Goal: Task Accomplishment & Management: Use online tool/utility

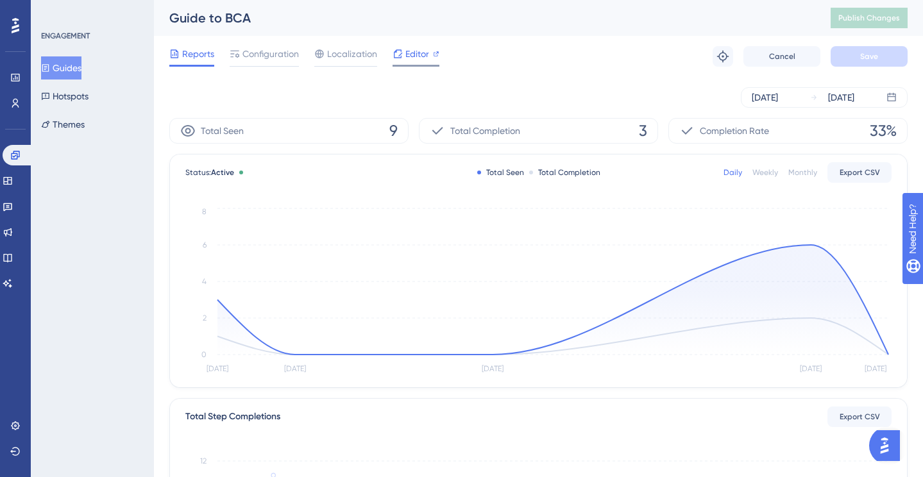
click at [394, 51] on icon at bounding box center [398, 53] width 8 height 8
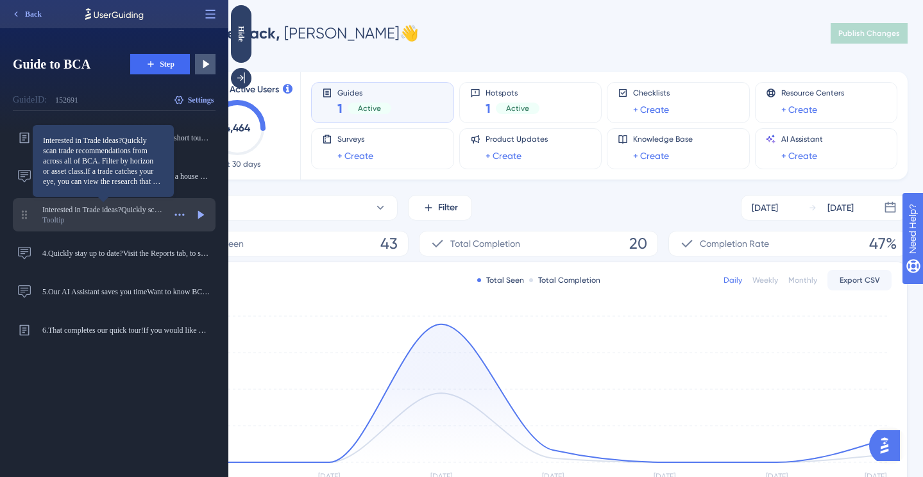
click at [125, 213] on span "Interested in Trade ideas?Quickly scan trade recommendations from across all of…" at bounding box center [103, 210] width 122 height 10
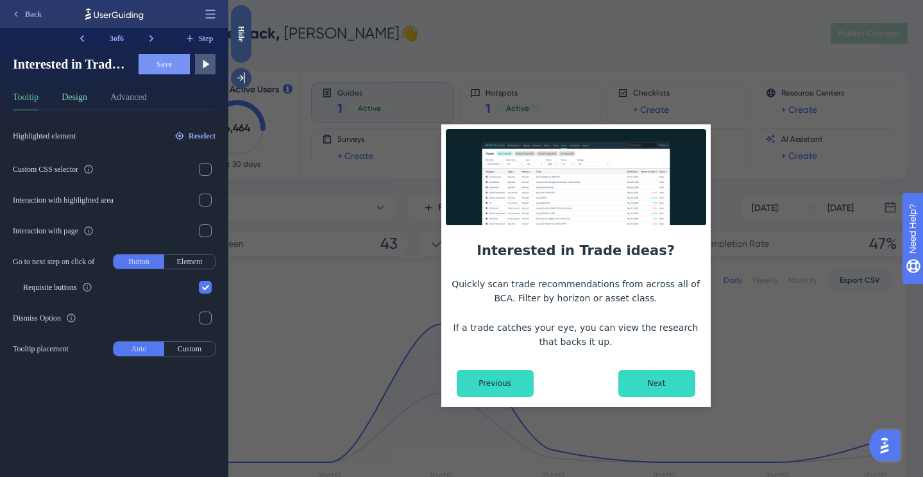
click at [84, 103] on button "Design" at bounding box center [75, 100] width 26 height 21
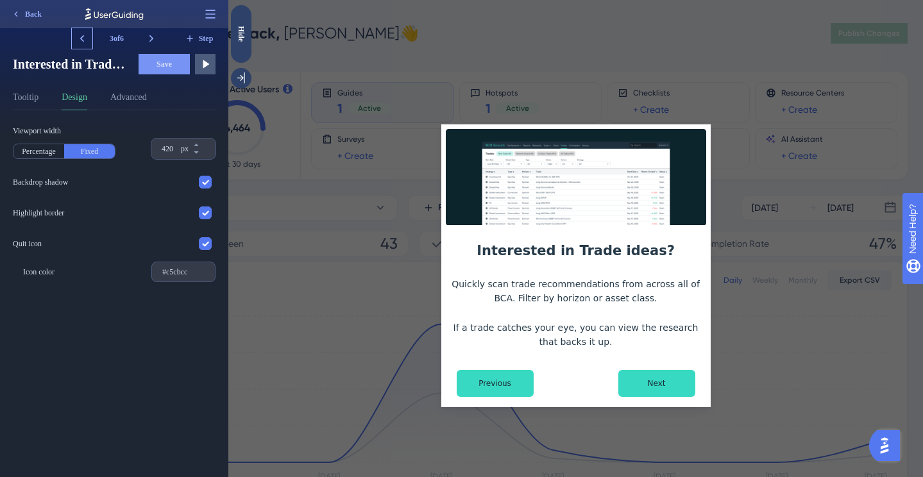
click at [88, 42] on icon at bounding box center [82, 38] width 13 height 13
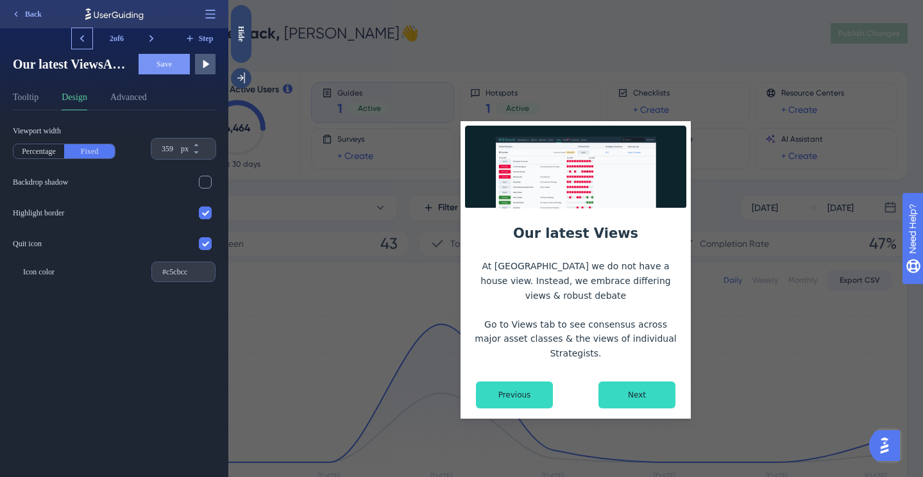
click at [83, 39] on icon at bounding box center [82, 38] width 13 height 13
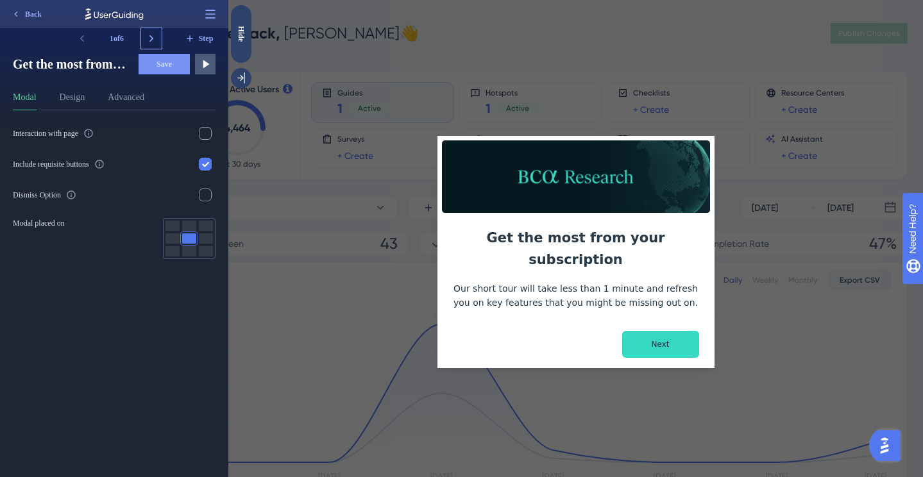
click at [151, 42] on icon at bounding box center [151, 38] width 13 height 13
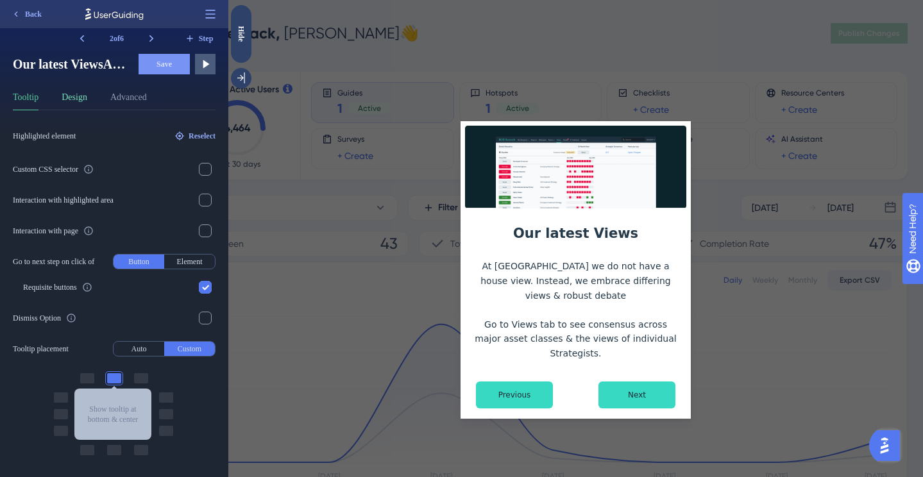
click at [77, 101] on button "Design" at bounding box center [75, 100] width 26 height 21
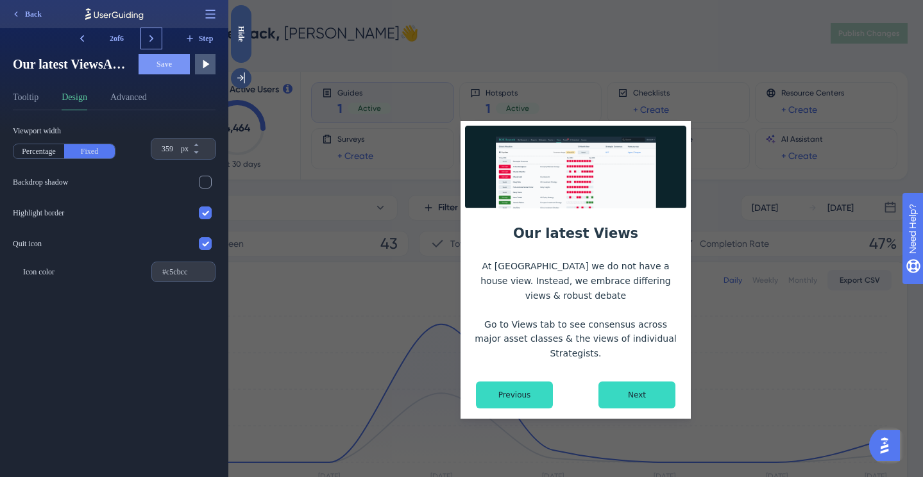
click at [150, 40] on icon at bounding box center [151, 38] width 13 height 13
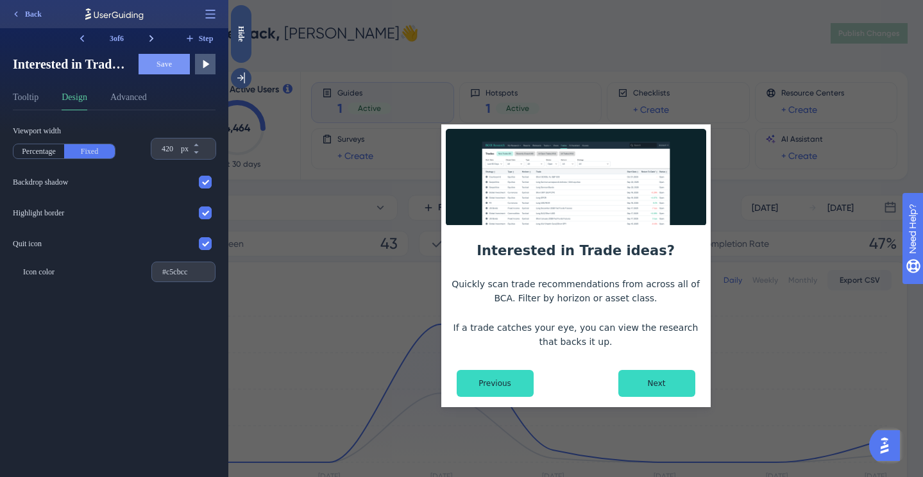
click at [149, 40] on icon at bounding box center [151, 38] width 13 height 13
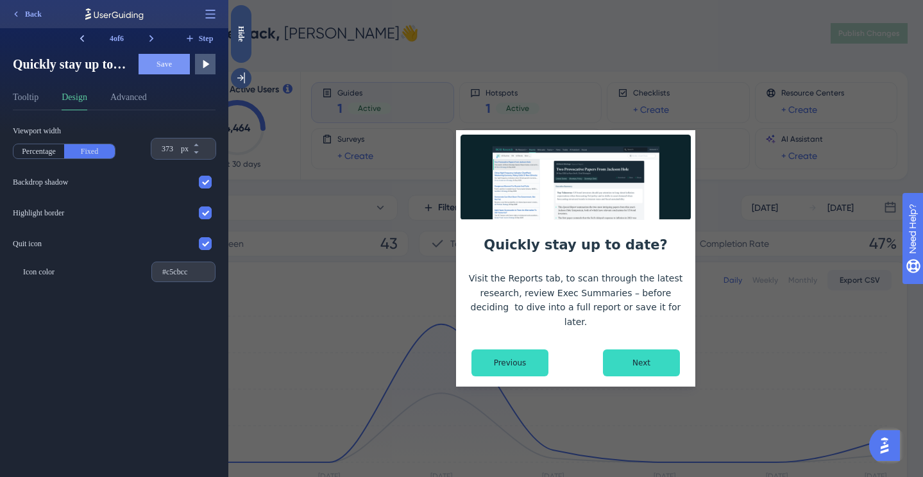
click at [78, 36] on icon at bounding box center [82, 38] width 13 height 13
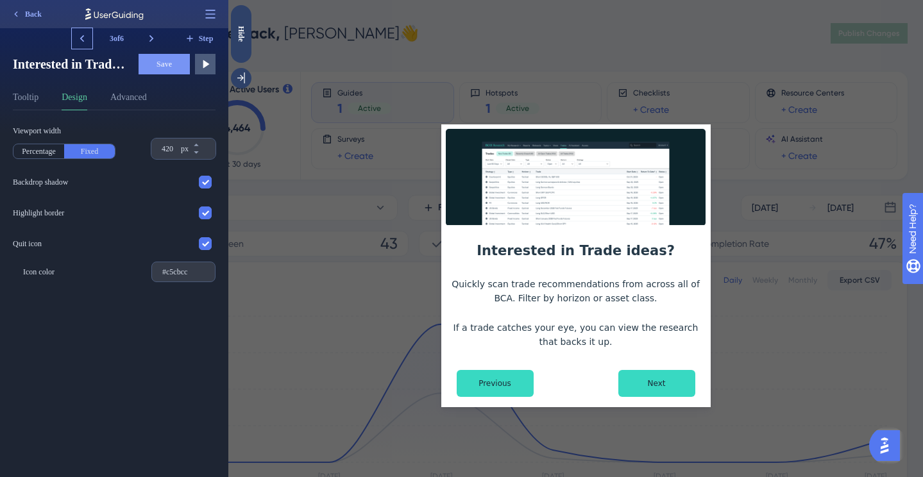
click at [78, 36] on icon at bounding box center [82, 38] width 13 height 13
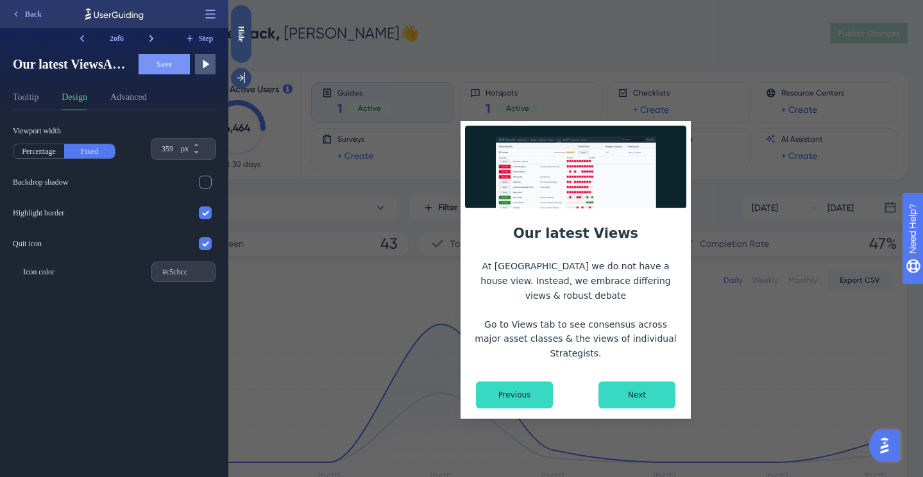
click at [150, 36] on icon at bounding box center [152, 38] width 4 height 7
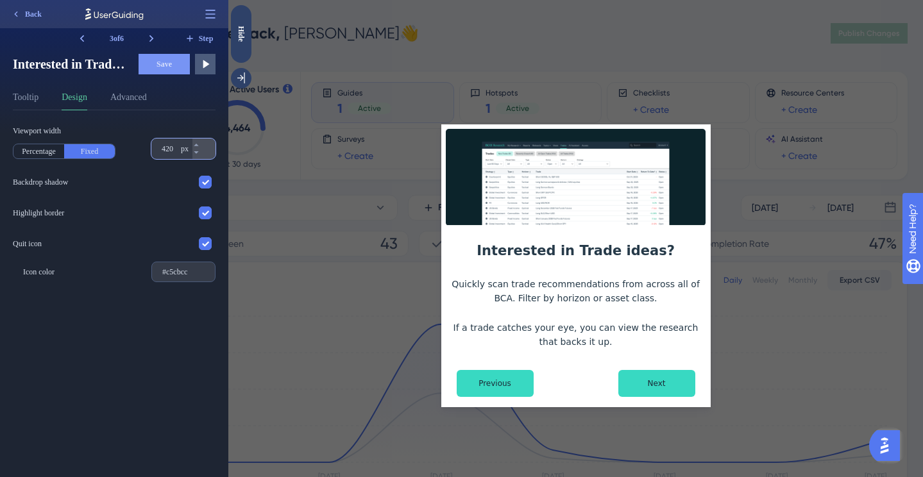
click at [174, 148] on input "359" at bounding box center [170, 149] width 17 height 10
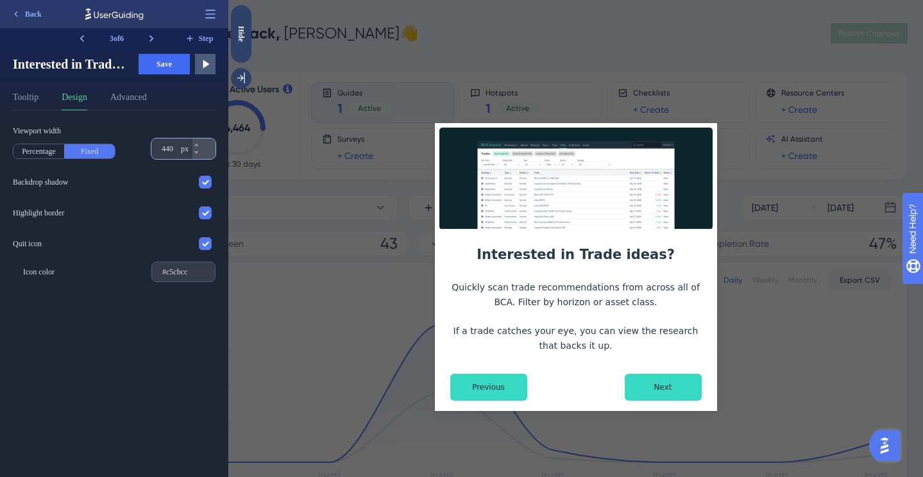
click at [178, 150] on div "440 px" at bounding box center [171, 149] width 41 height 21
click at [178, 150] on input "440" at bounding box center [170, 149] width 17 height 10
click at [166, 64] on span "Save" at bounding box center [164, 64] width 15 height 10
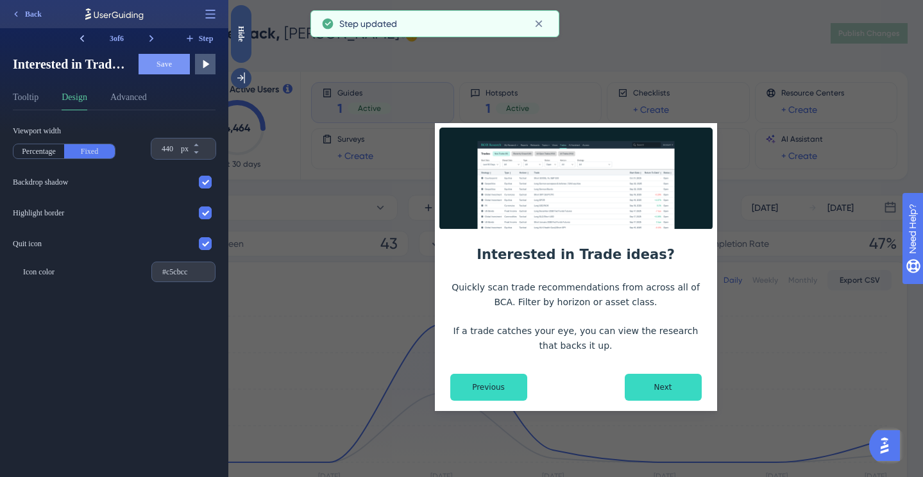
click at [82, 39] on icon at bounding box center [82, 38] width 13 height 13
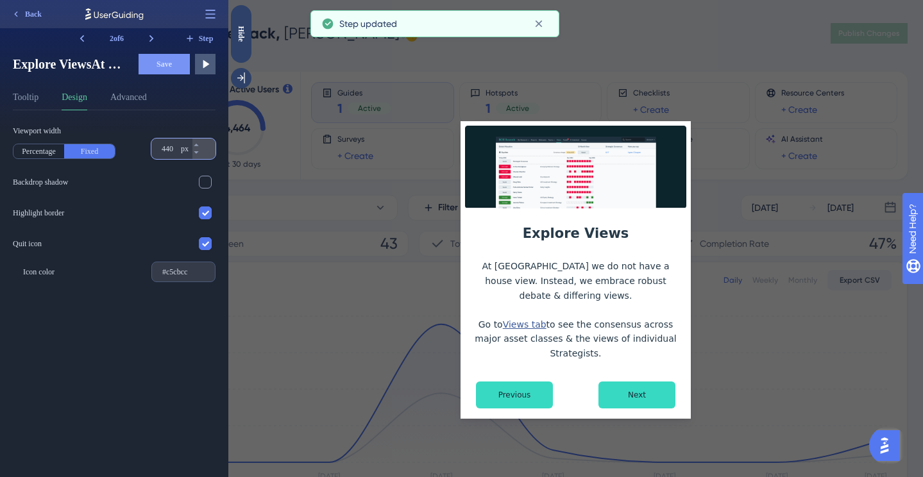
click at [166, 150] on input "440" at bounding box center [170, 149] width 17 height 10
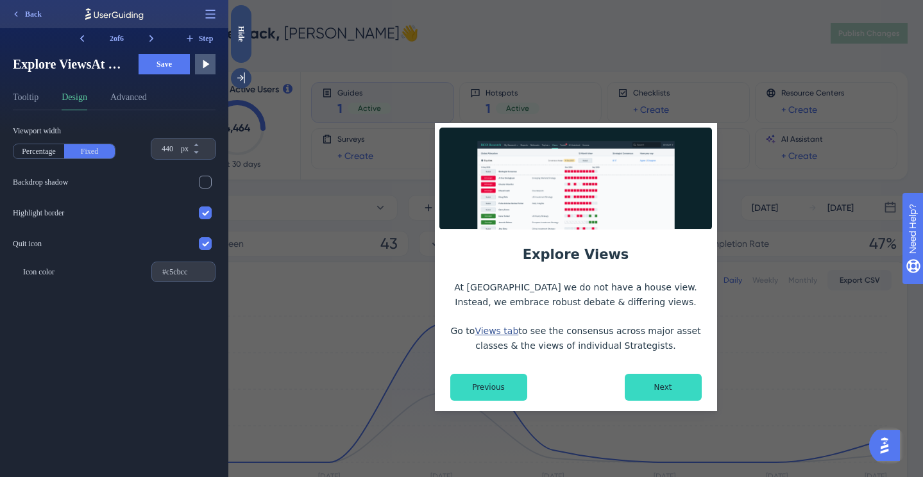
click at [163, 65] on span "Save" at bounding box center [164, 64] width 15 height 10
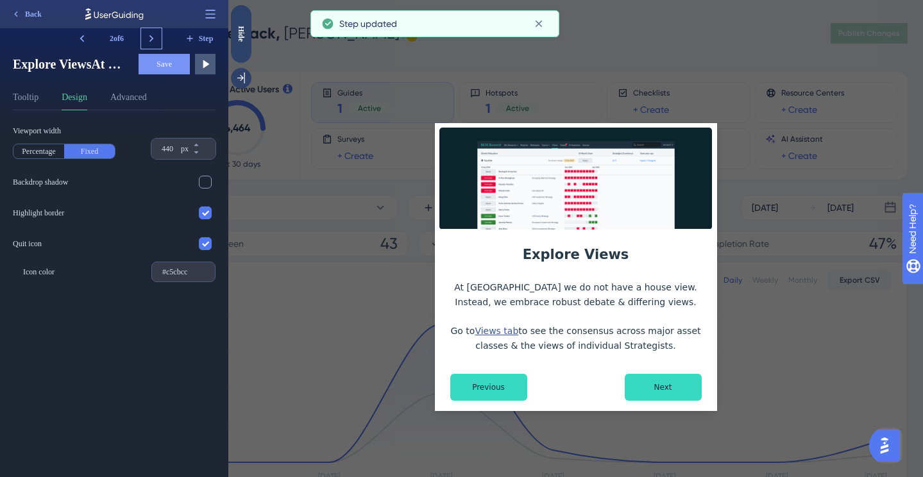
click at [150, 37] on icon at bounding box center [151, 38] width 13 height 13
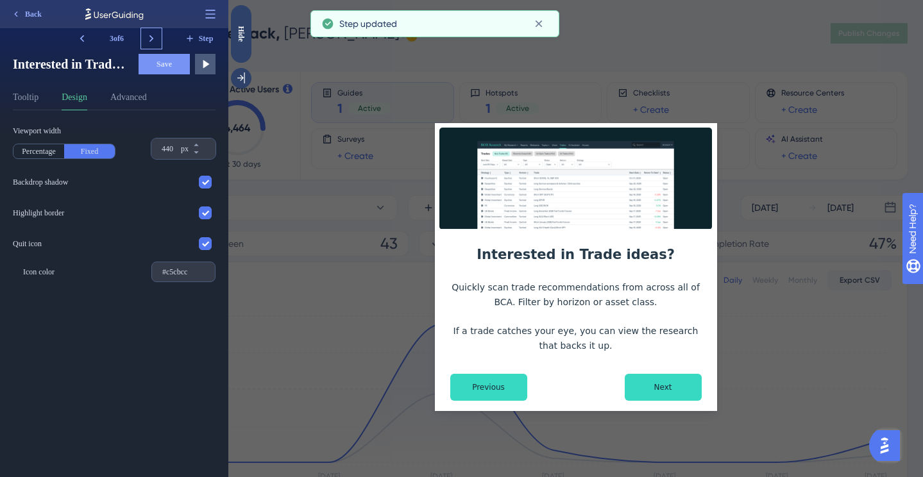
click at [150, 37] on icon at bounding box center [151, 38] width 13 height 13
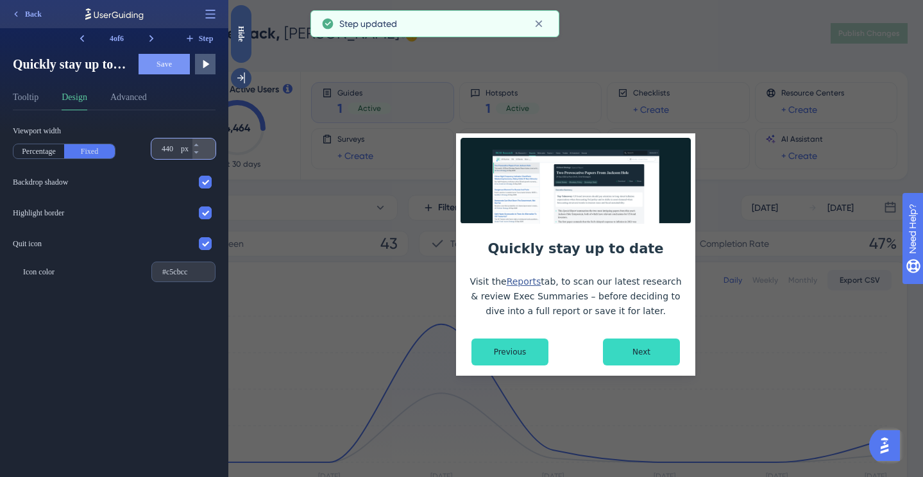
click at [164, 150] on input "440" at bounding box center [170, 149] width 17 height 10
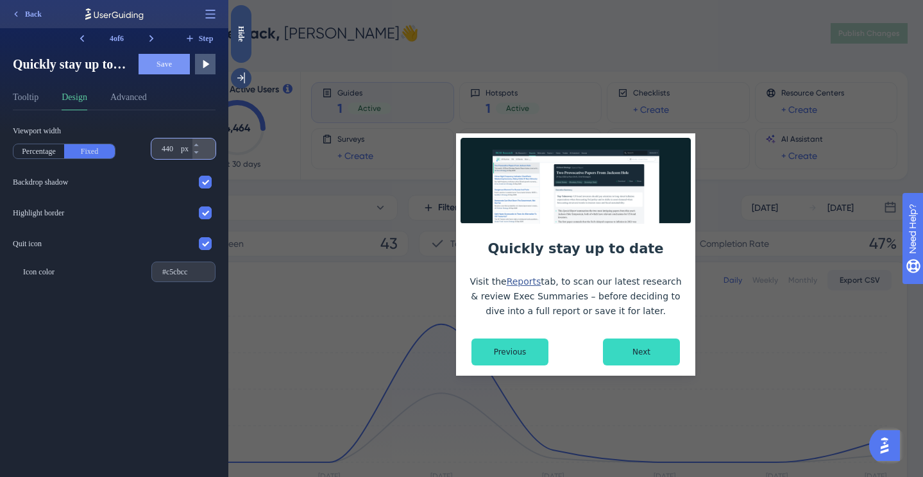
click at [164, 150] on input "440" at bounding box center [170, 149] width 17 height 10
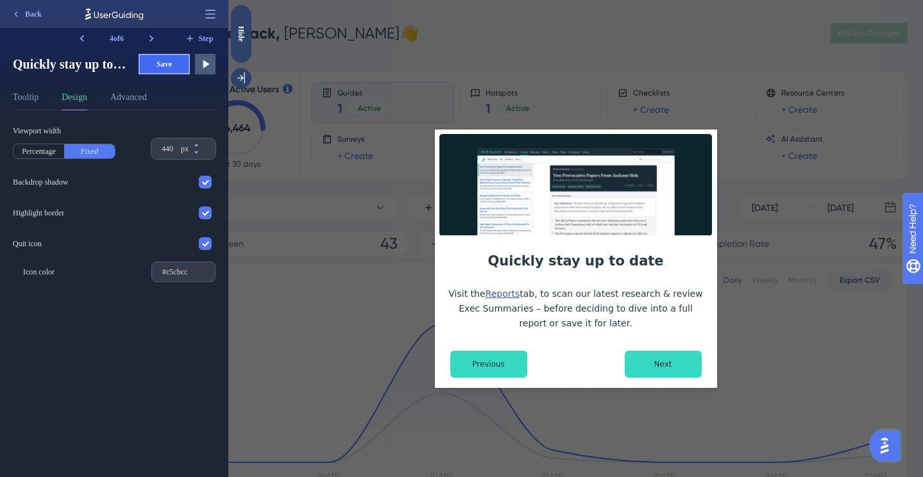
click at [172, 64] on span "Save" at bounding box center [164, 64] width 15 height 10
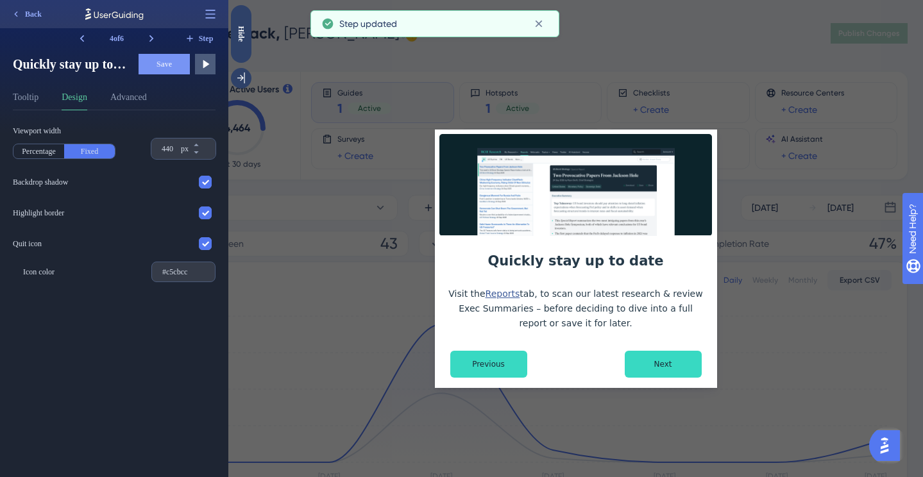
click at [150, 33] on div "Add a button to this step that will not show this guide again to the user who c…" at bounding box center [89, 16] width 168 height 33
click at [150, 37] on icon at bounding box center [151, 38] width 13 height 13
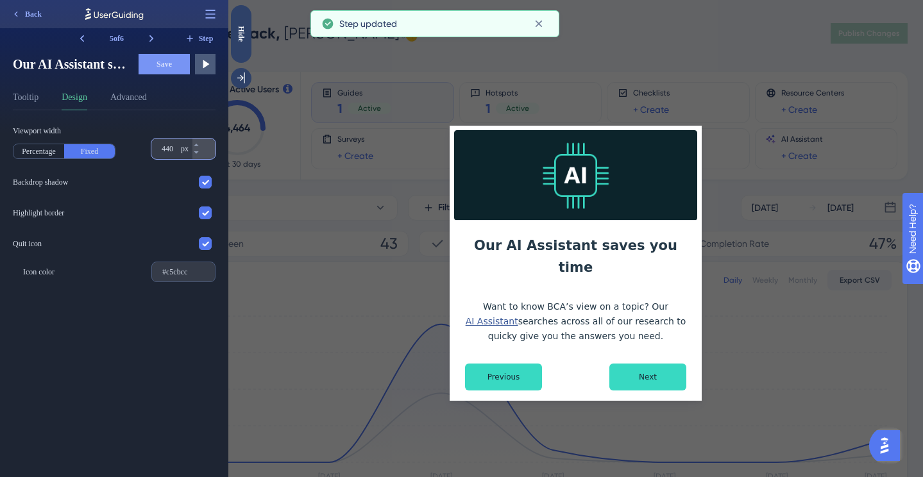
click at [166, 152] on input "440" at bounding box center [170, 149] width 17 height 10
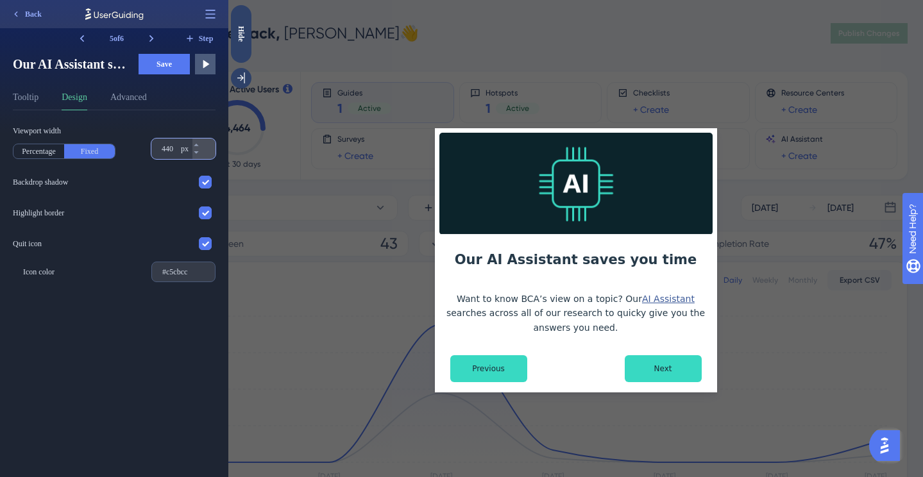
type input "440"
click at [153, 63] on button "Save" at bounding box center [164, 64] width 51 height 21
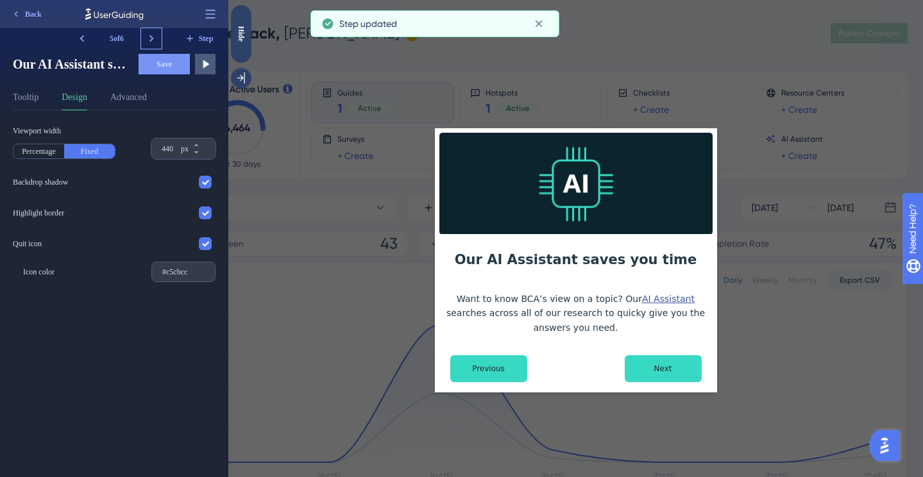
click at [151, 36] on icon at bounding box center [152, 38] width 4 height 7
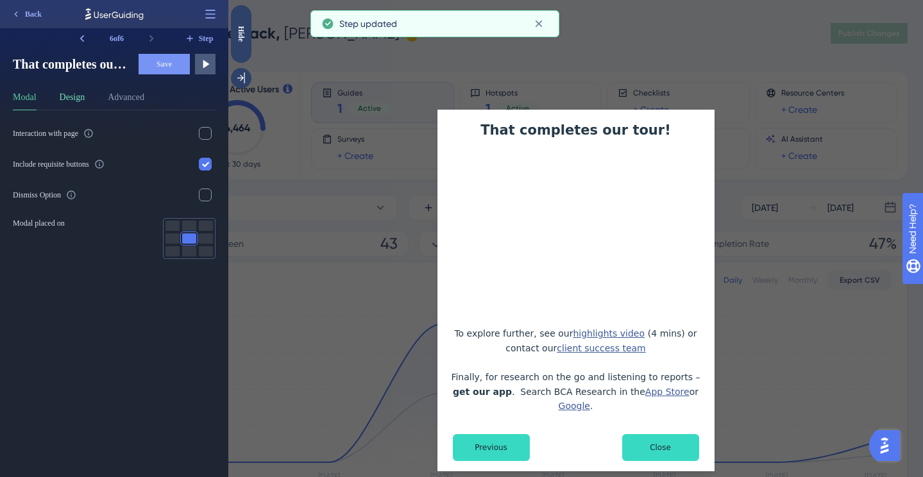
click at [76, 100] on button "Design" at bounding box center [73, 100] width 26 height 21
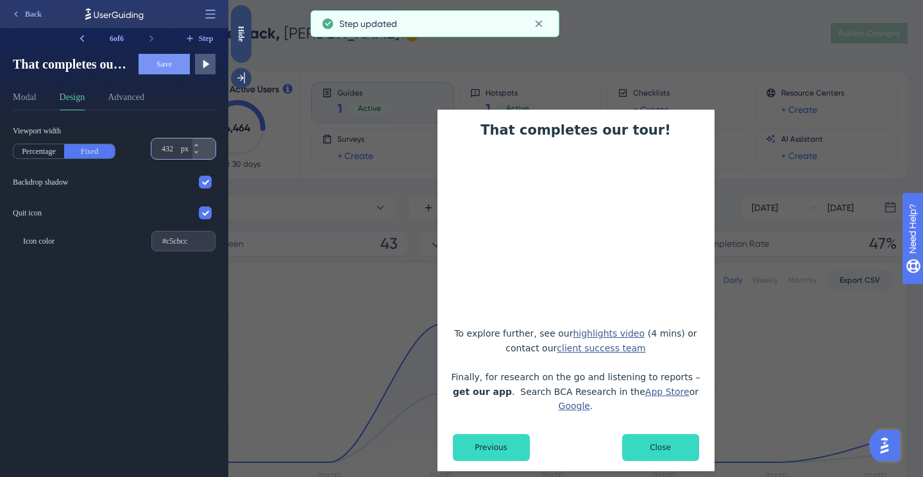
click at [167, 149] on input "432" at bounding box center [170, 149] width 17 height 10
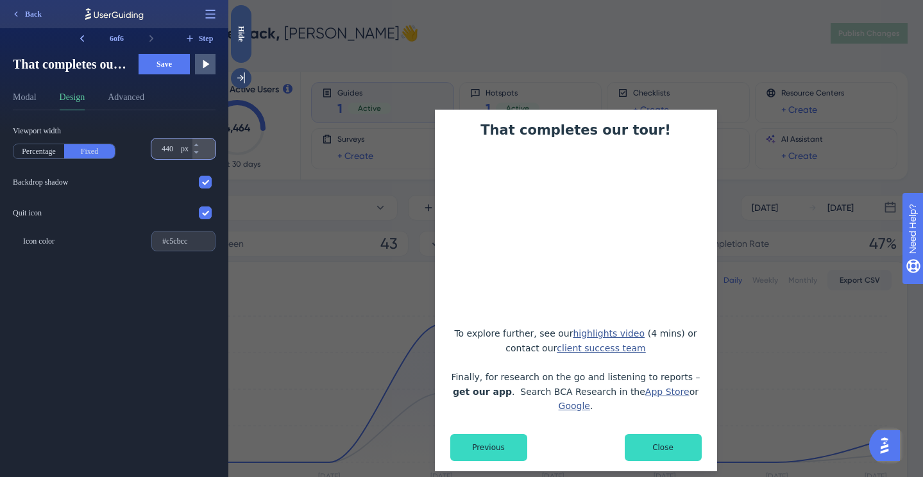
type input "440"
click at [167, 65] on span "Save" at bounding box center [164, 64] width 15 height 10
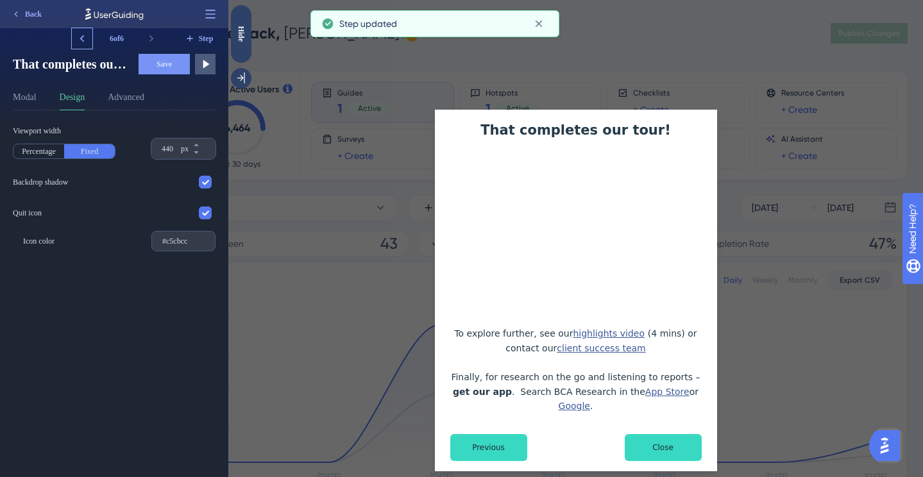
click at [80, 37] on icon at bounding box center [82, 38] width 13 height 13
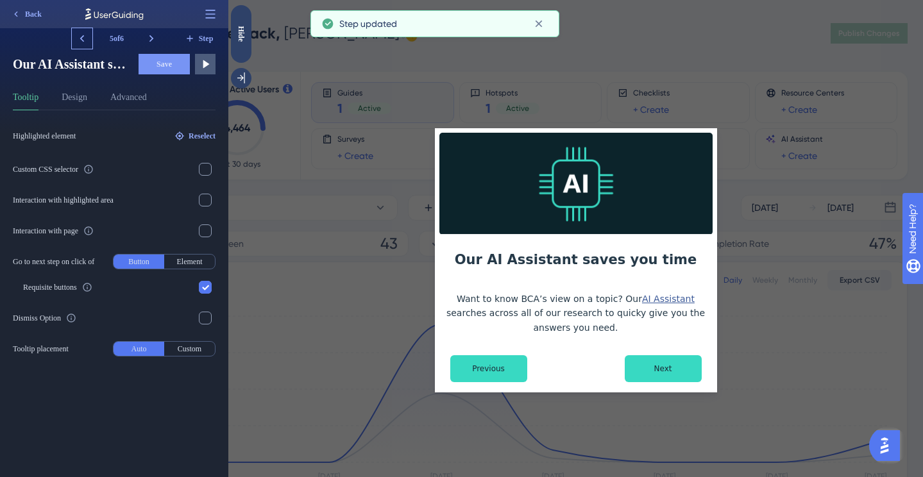
click at [80, 37] on icon at bounding box center [82, 38] width 13 height 13
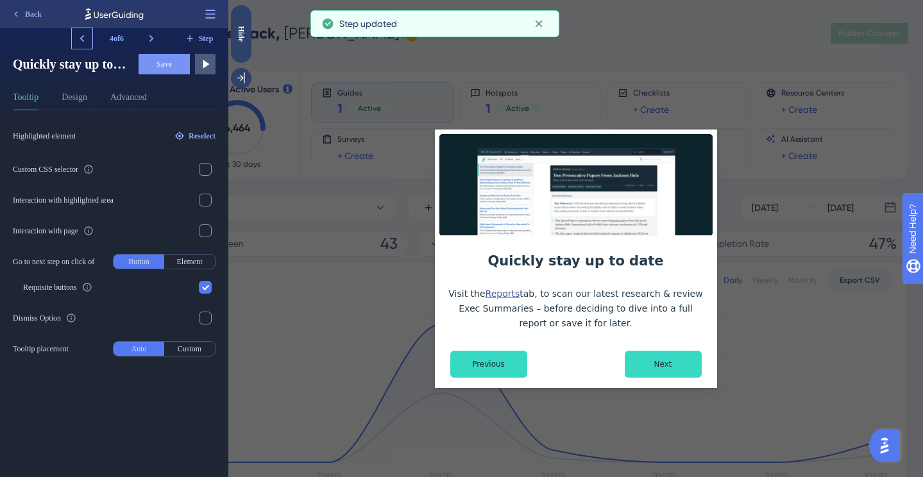
click at [80, 37] on icon at bounding box center [82, 38] width 13 height 13
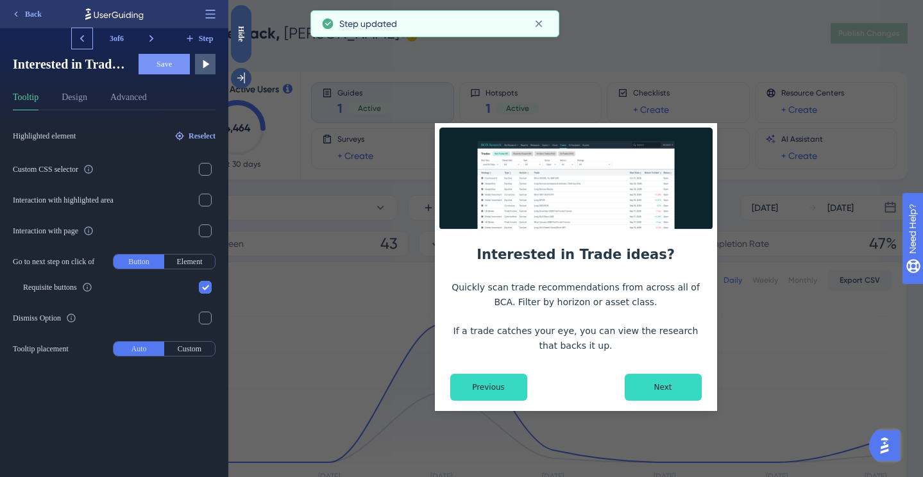
click at [80, 37] on icon at bounding box center [82, 38] width 13 height 13
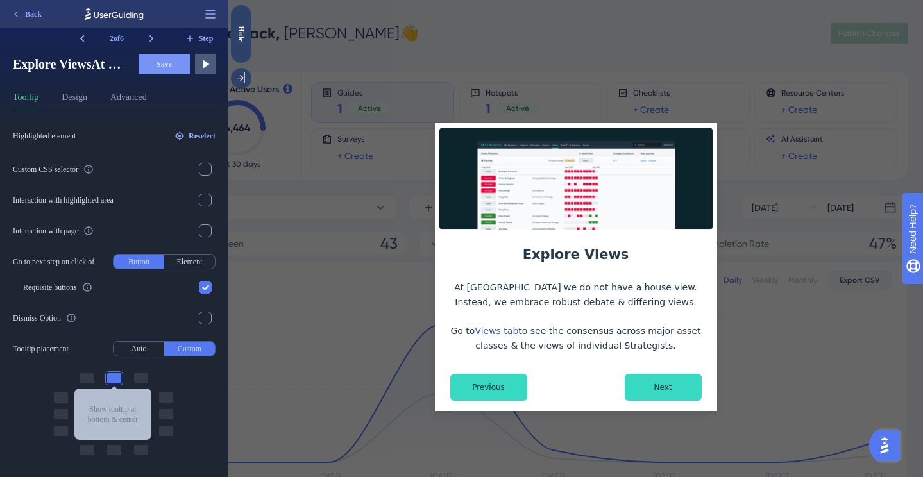
click at [80, 37] on icon at bounding box center [82, 38] width 13 height 13
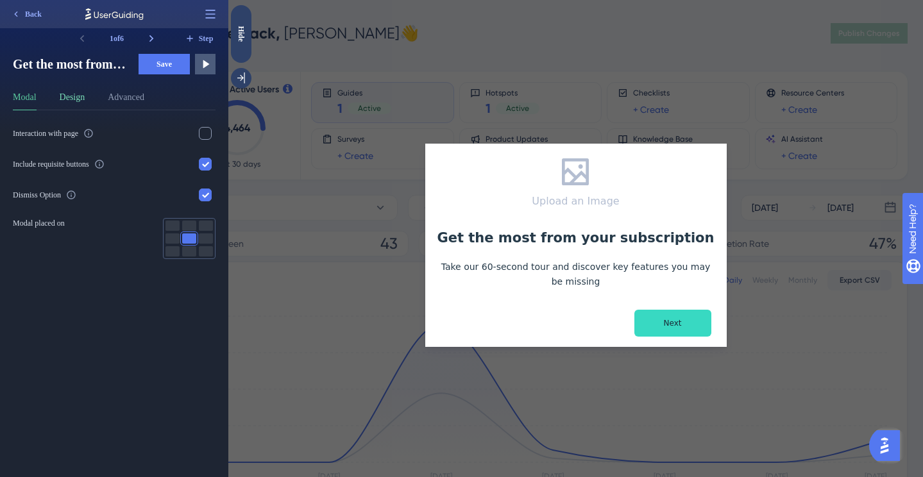
click at [85, 91] on button "Design" at bounding box center [73, 100] width 26 height 21
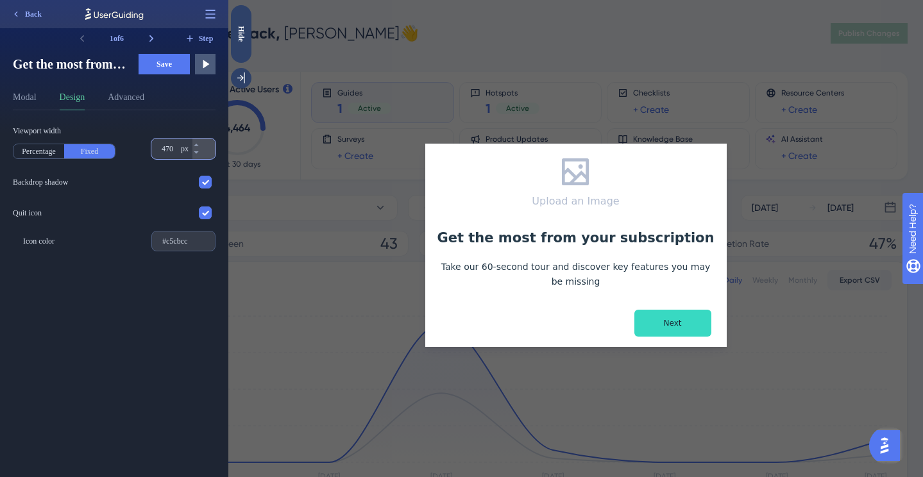
click at [169, 149] on input "470" at bounding box center [170, 149] width 17 height 10
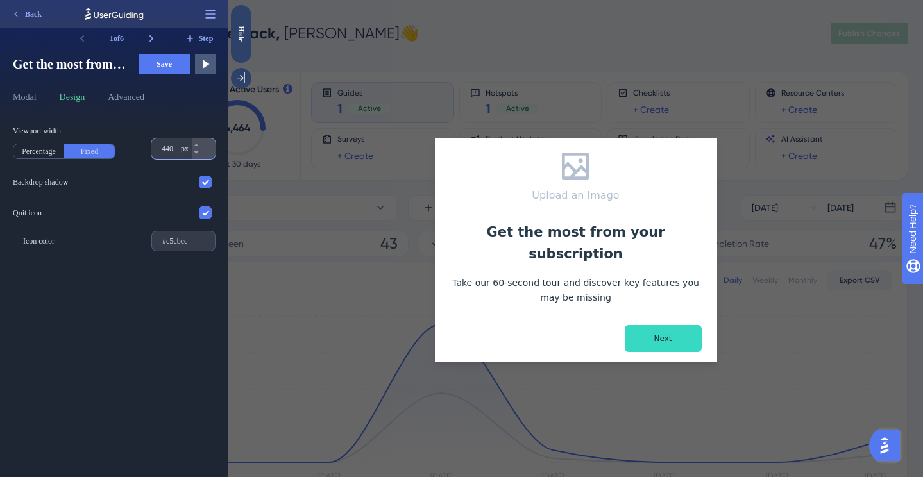
type input "440"
click at [162, 60] on span "Save" at bounding box center [164, 64] width 15 height 10
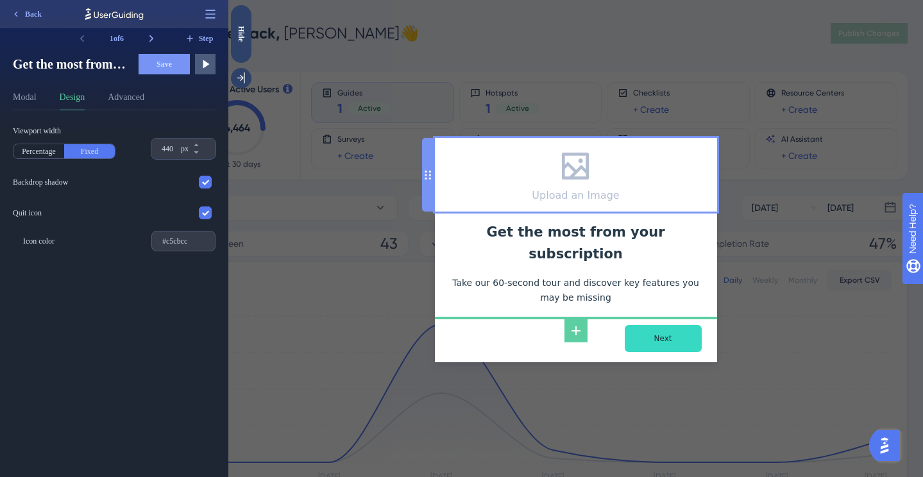
click at [483, 178] on div "Upload an Image" at bounding box center [576, 175] width 282 height 74
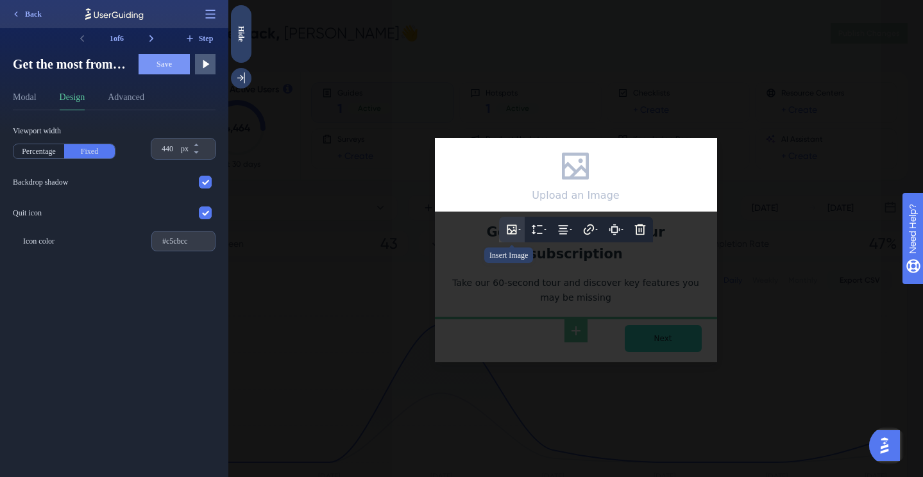
click at [511, 234] on icon at bounding box center [512, 229] width 13 height 13
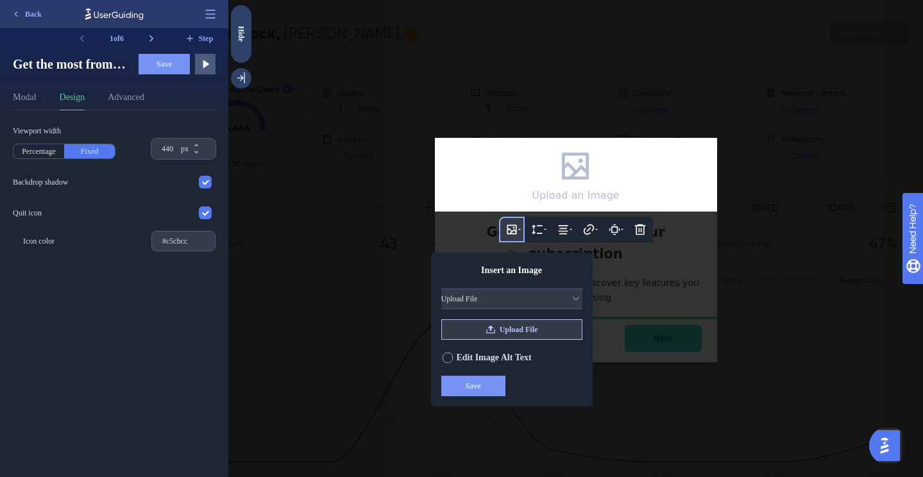
click at [505, 333] on span "Upload File" at bounding box center [519, 330] width 39 height 10
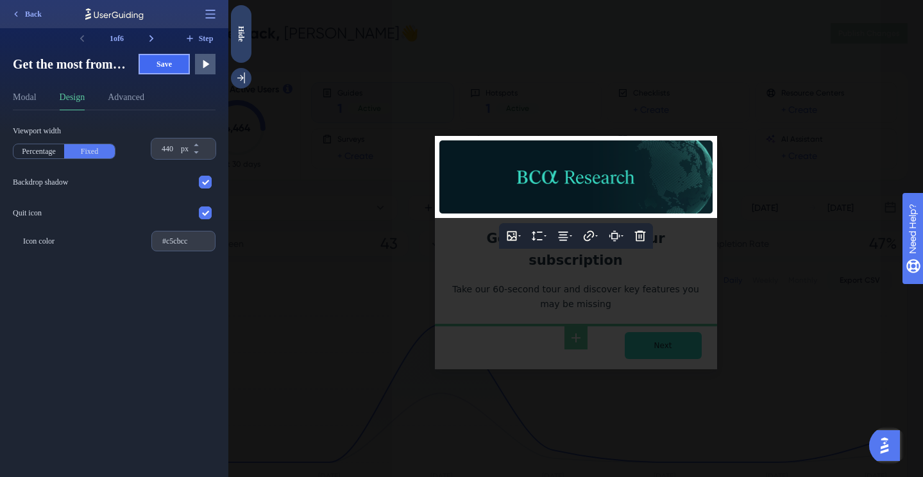
click at [169, 62] on span "Save" at bounding box center [164, 64] width 15 height 10
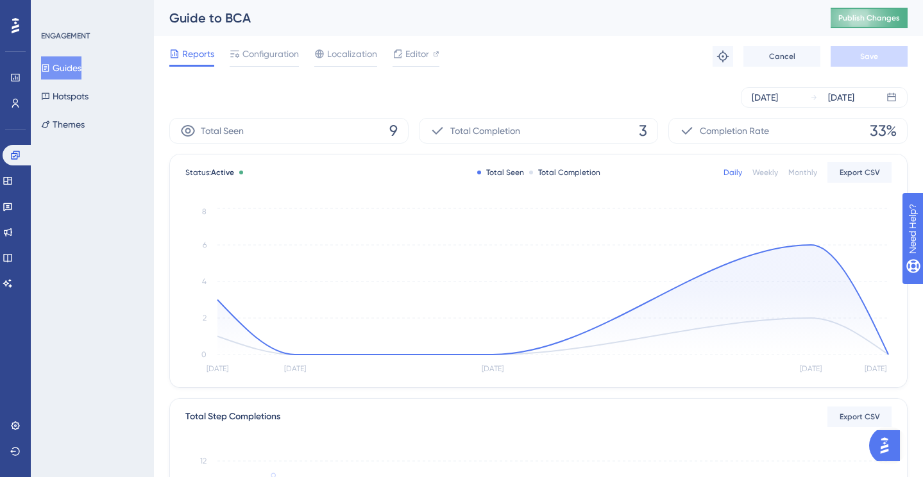
click at [857, 21] on span "Publish Changes" at bounding box center [870, 18] width 62 height 10
